Goal: Transaction & Acquisition: Purchase product/service

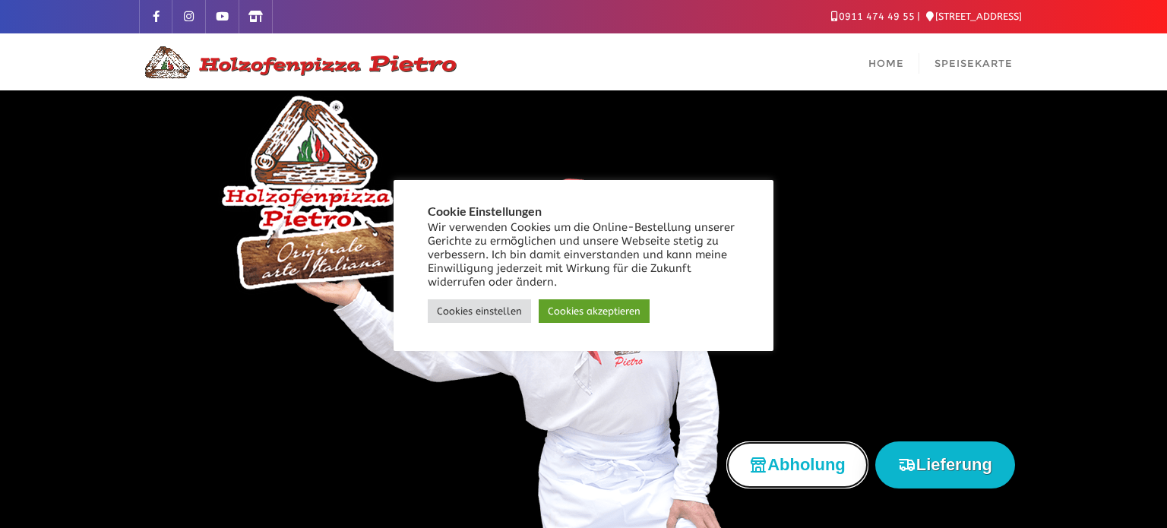
click at [814, 471] on button "Abholung" at bounding box center [797, 464] width 142 height 46
